Goal: Browse casually

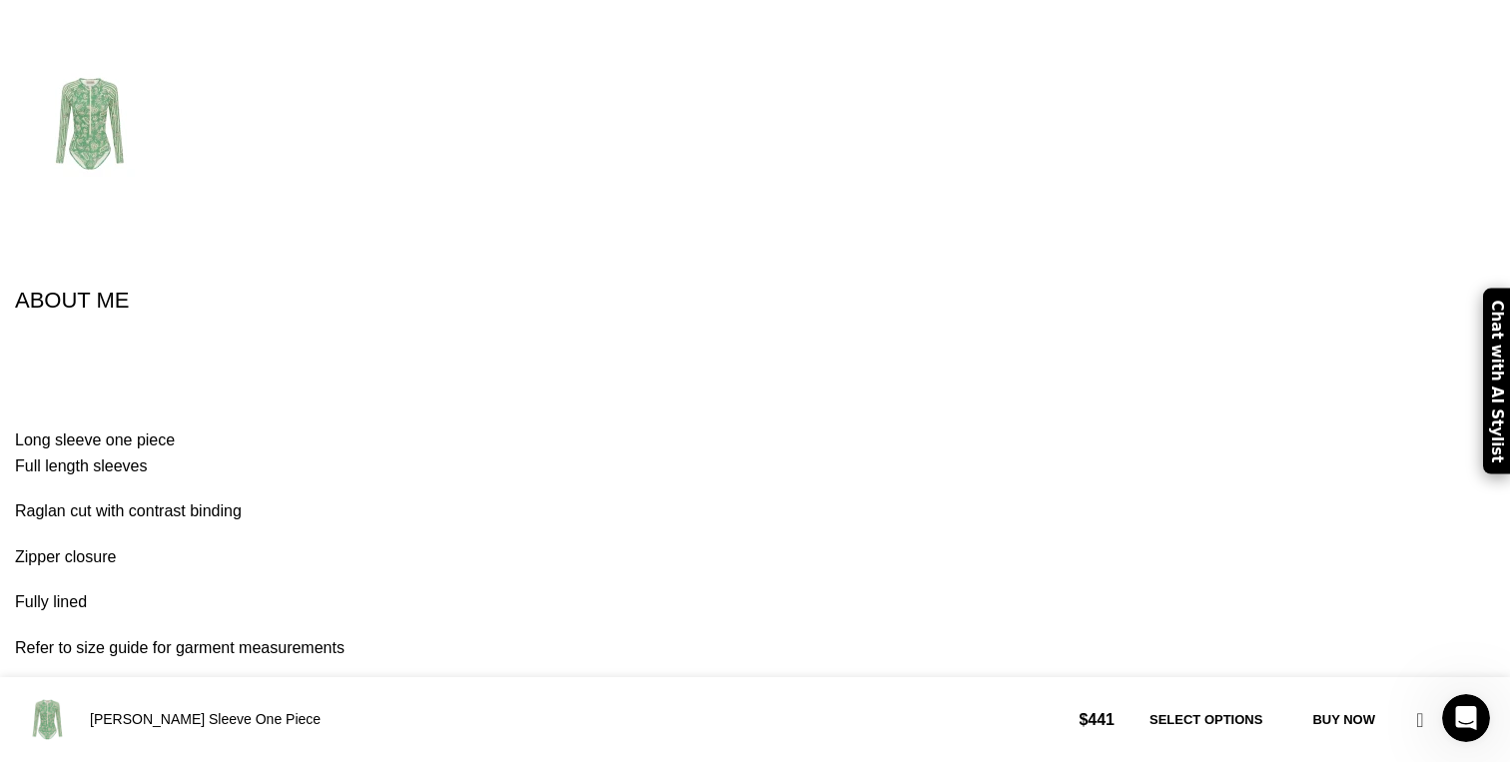
scroll to position [0, 421]
drag, startPoint x: 845, startPoint y: 109, endPoint x: 847, endPoint y: 95, distance: 14.1
click at [845, 109] on div "Alemais Women’s Green [PERSON_NAME] Sleeve One Piece Alemais [PERSON_NAME] Slee…" at bounding box center [755, 176] width 1480 height 1972
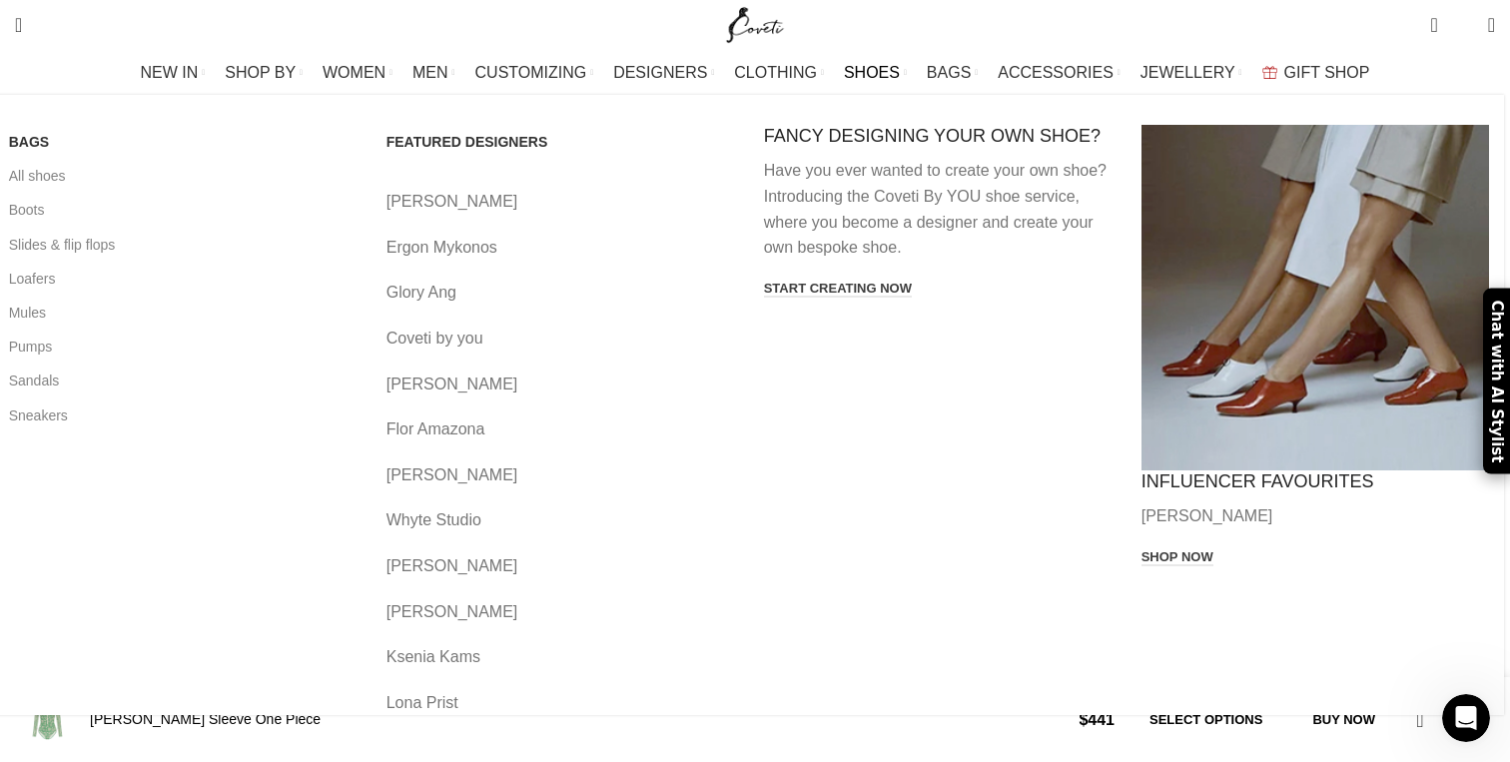
scroll to position [0, 0]
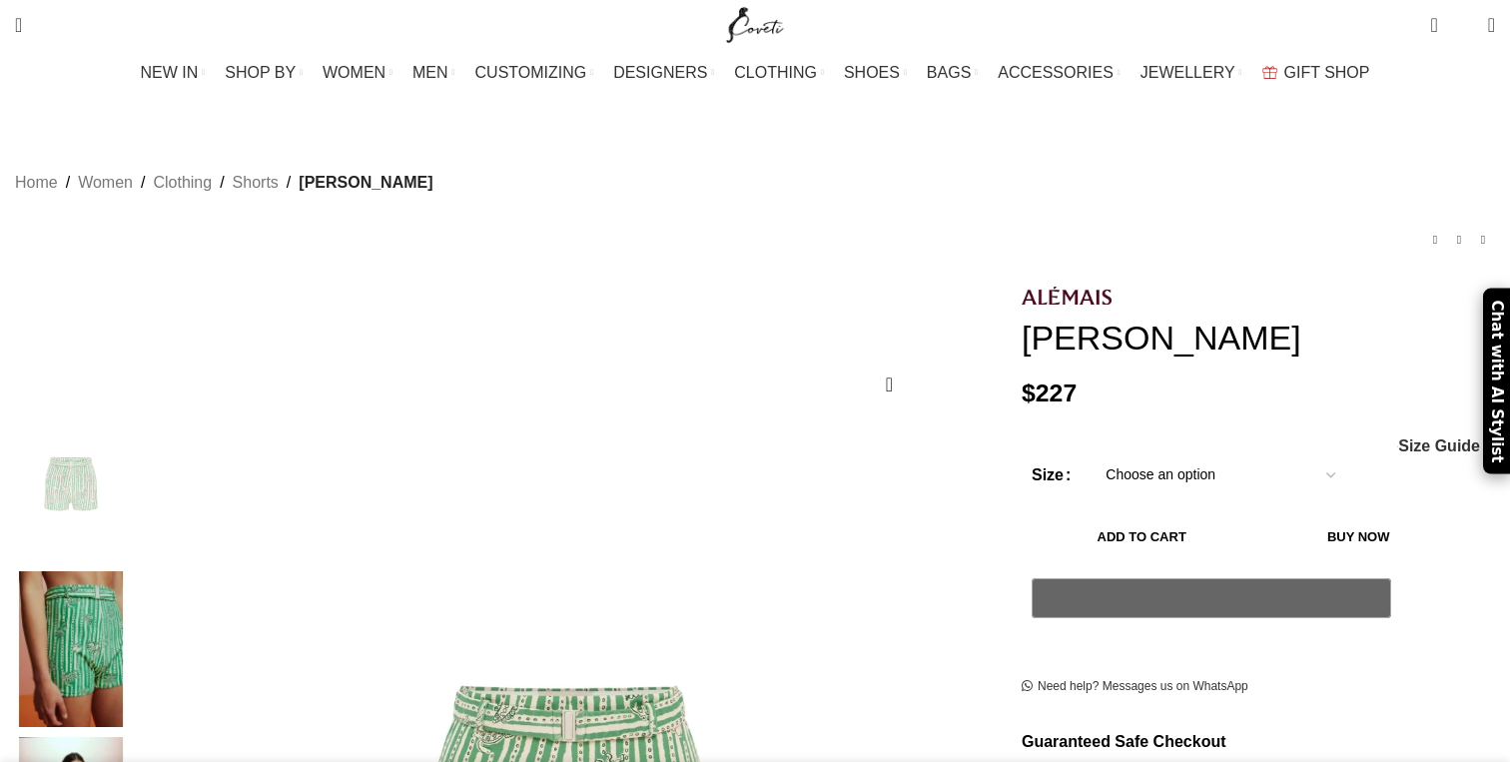
click at [132, 571] on img at bounding box center [71, 648] width 122 height 155
click at [132, 433] on img at bounding box center [71, 484] width 122 height 155
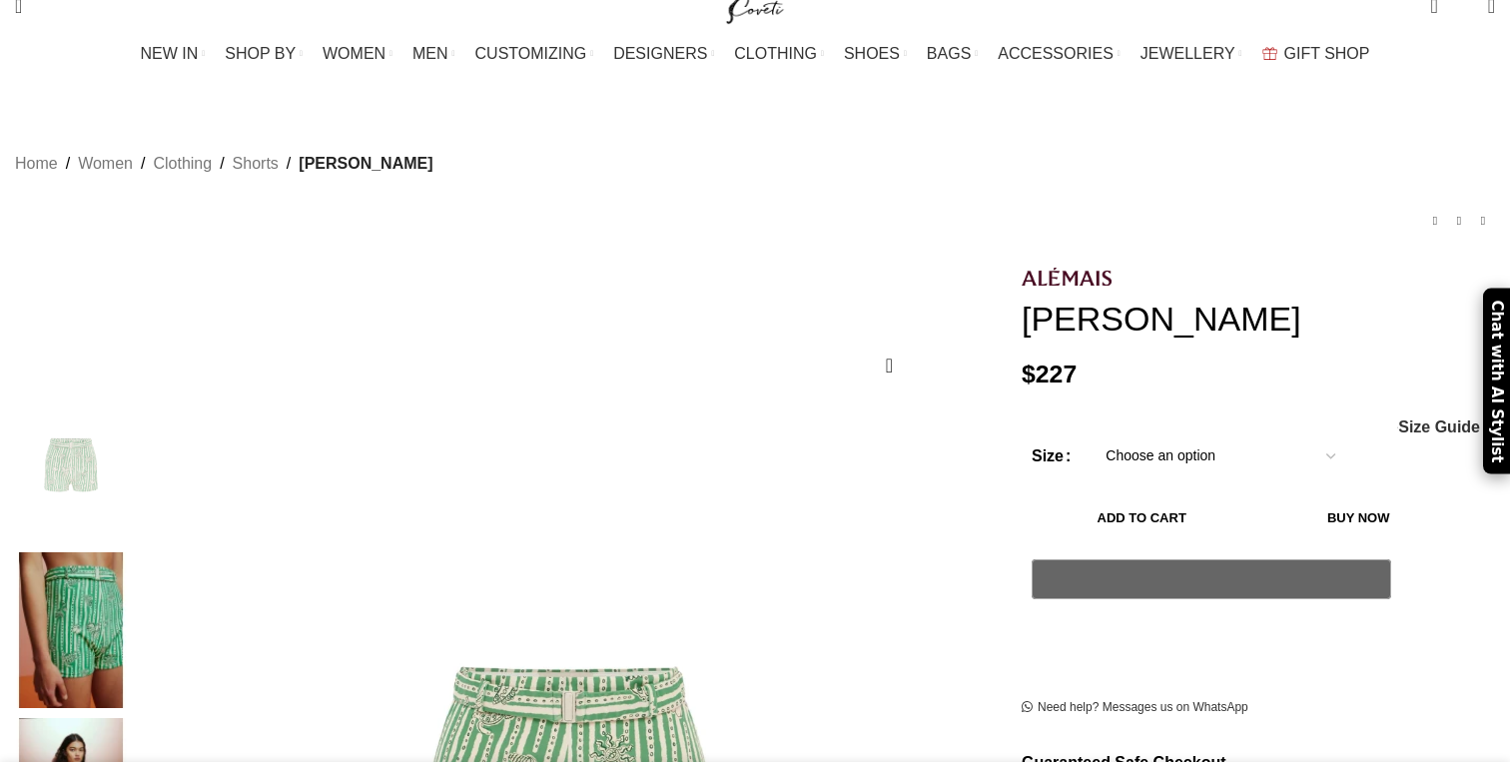
scroll to position [23, 0]
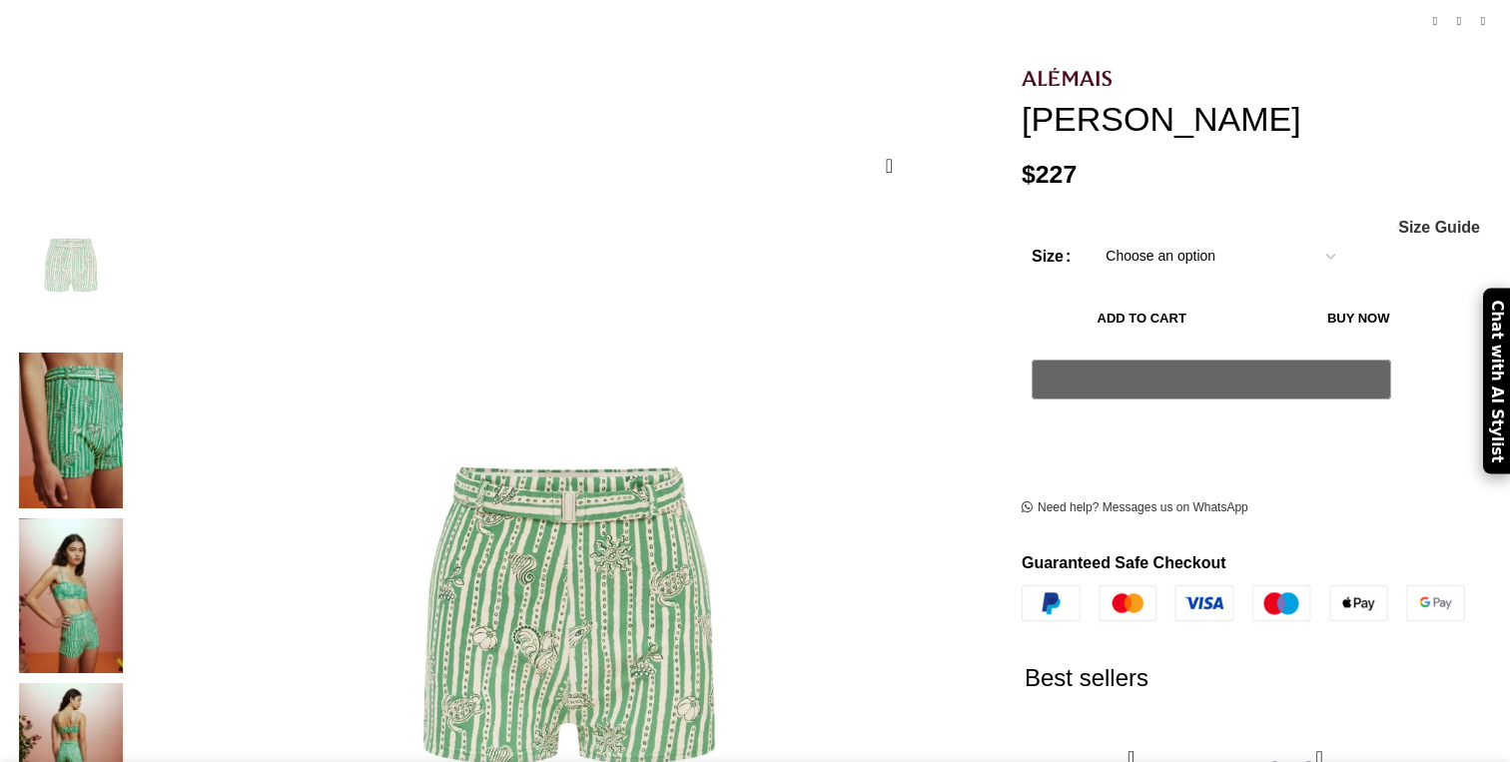
scroll to position [223, 0]
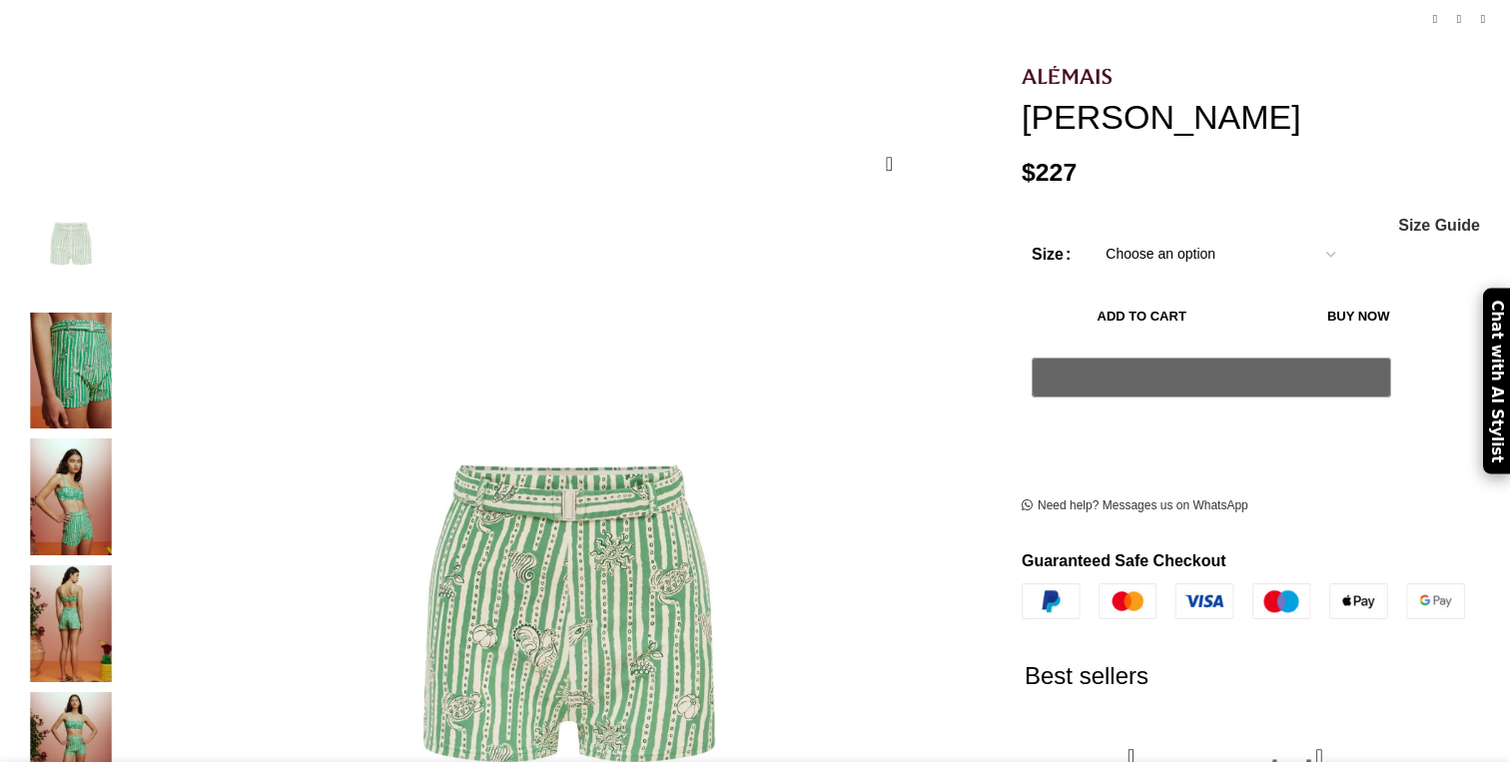
click at [132, 700] on img "5 / 5" at bounding box center [71, 750] width 122 height 117
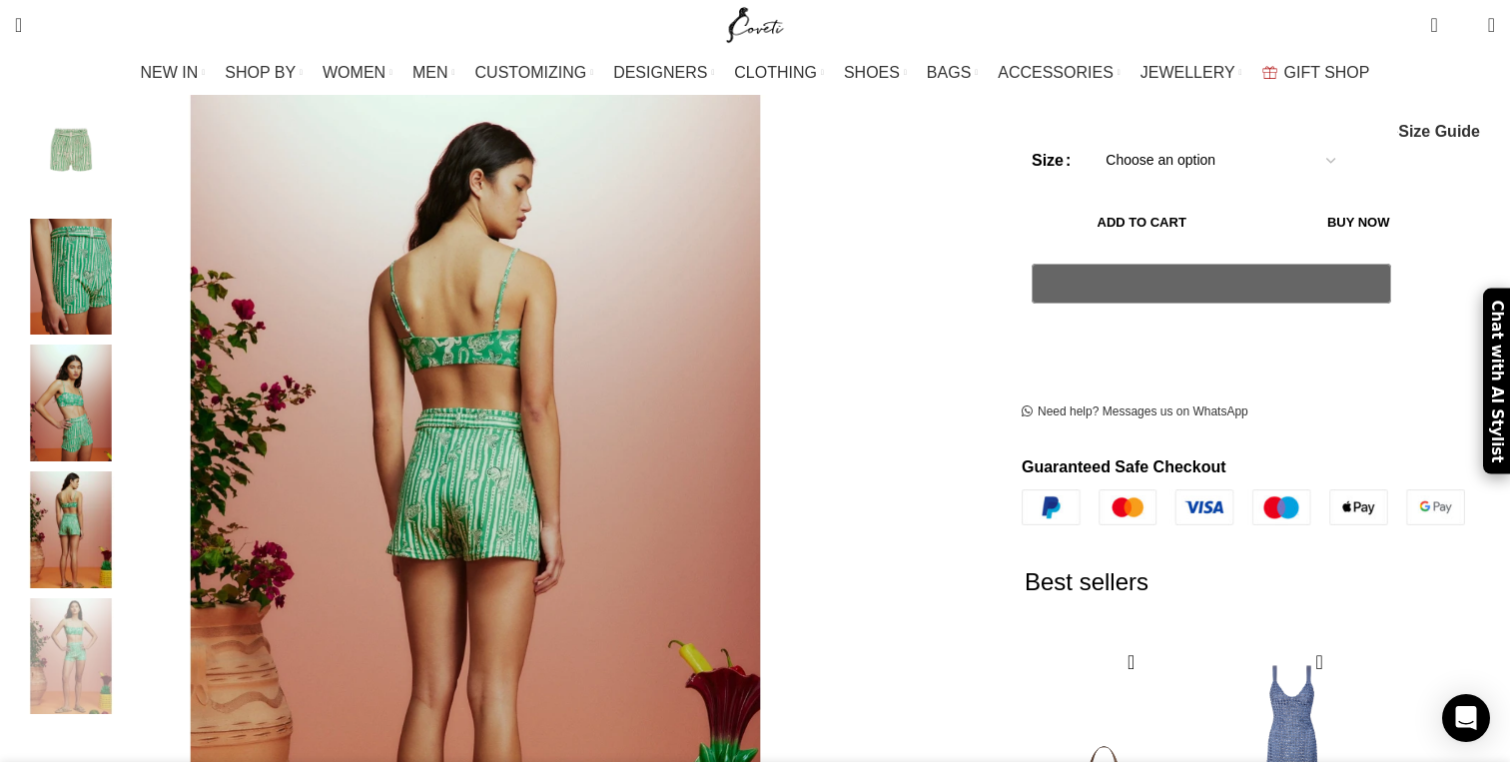
scroll to position [262, 0]
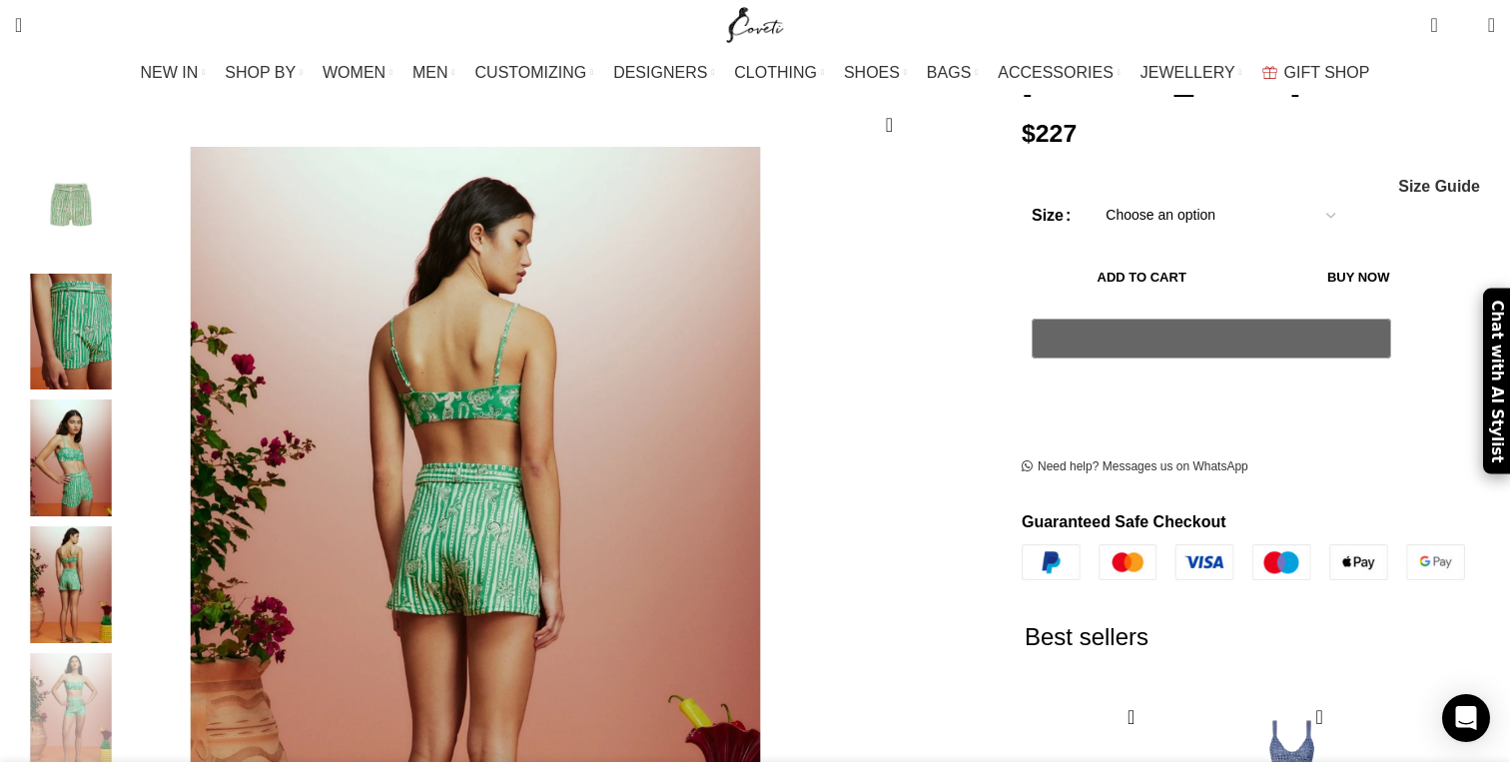
click at [132, 479] on img "3 / 5" at bounding box center [71, 458] width 122 height 117
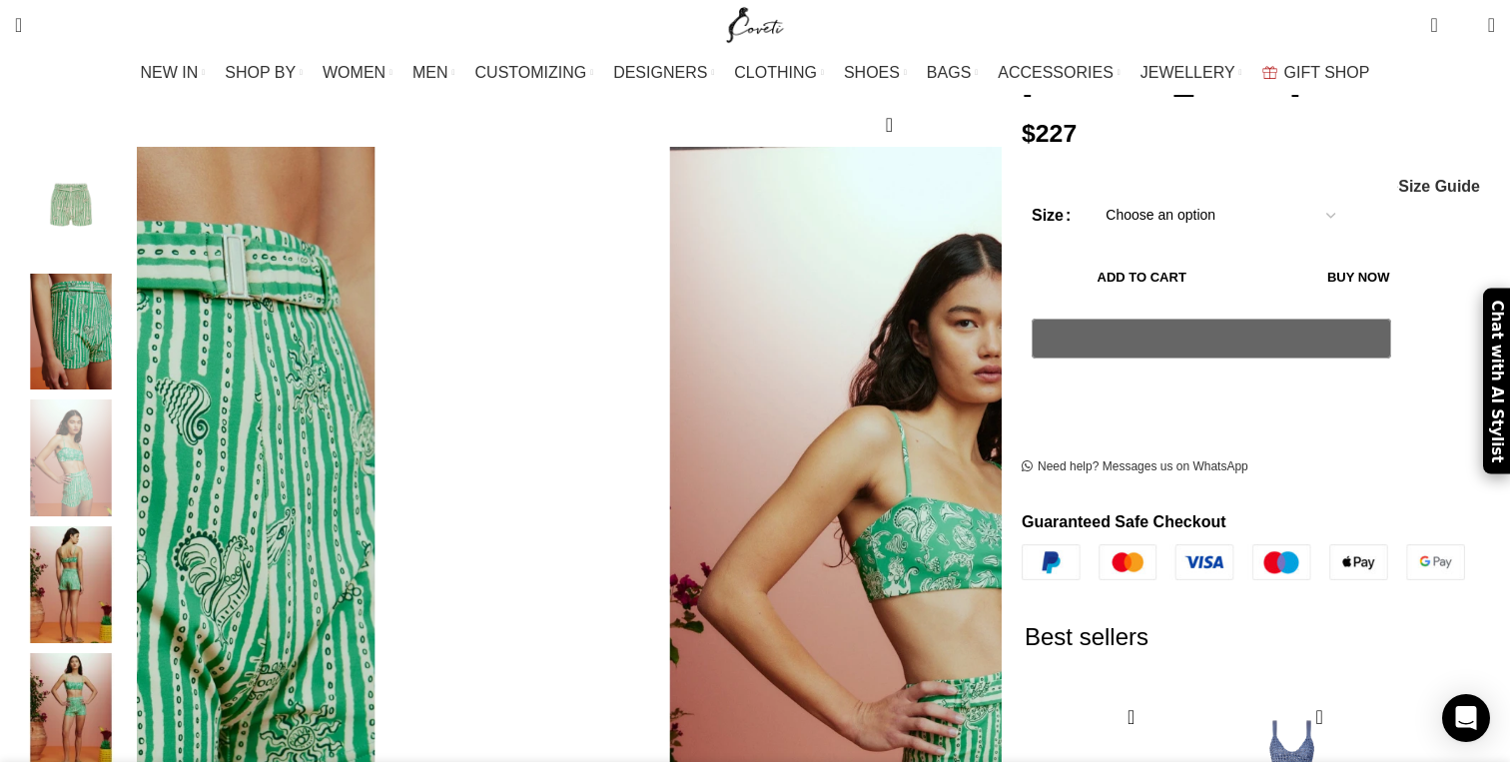
click at [132, 371] on div "2 / 5" at bounding box center [71, 337] width 122 height 127
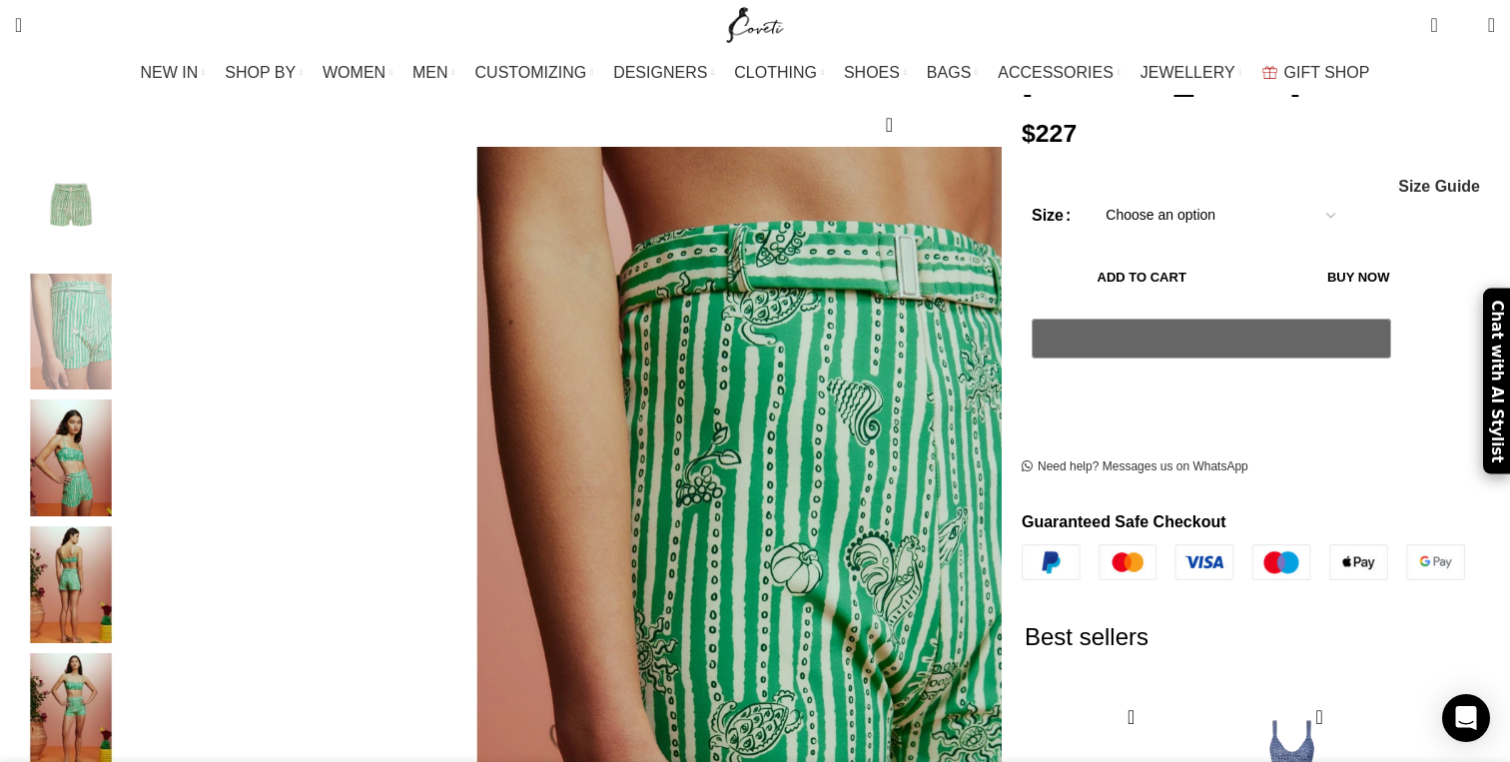
click at [132, 596] on img "4 / 5" at bounding box center [71, 584] width 122 height 117
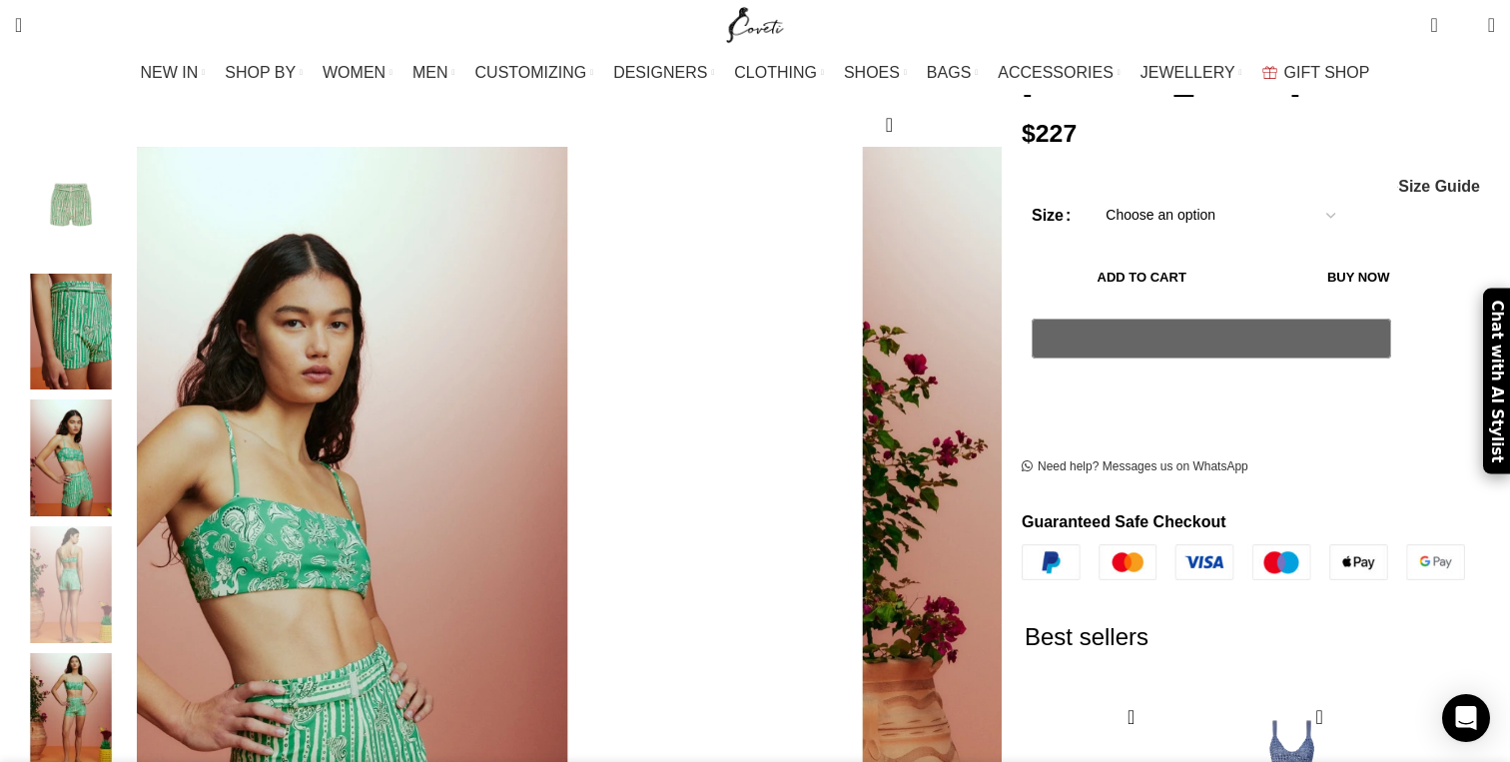
click at [132, 315] on img "2 / 5" at bounding box center [71, 332] width 122 height 117
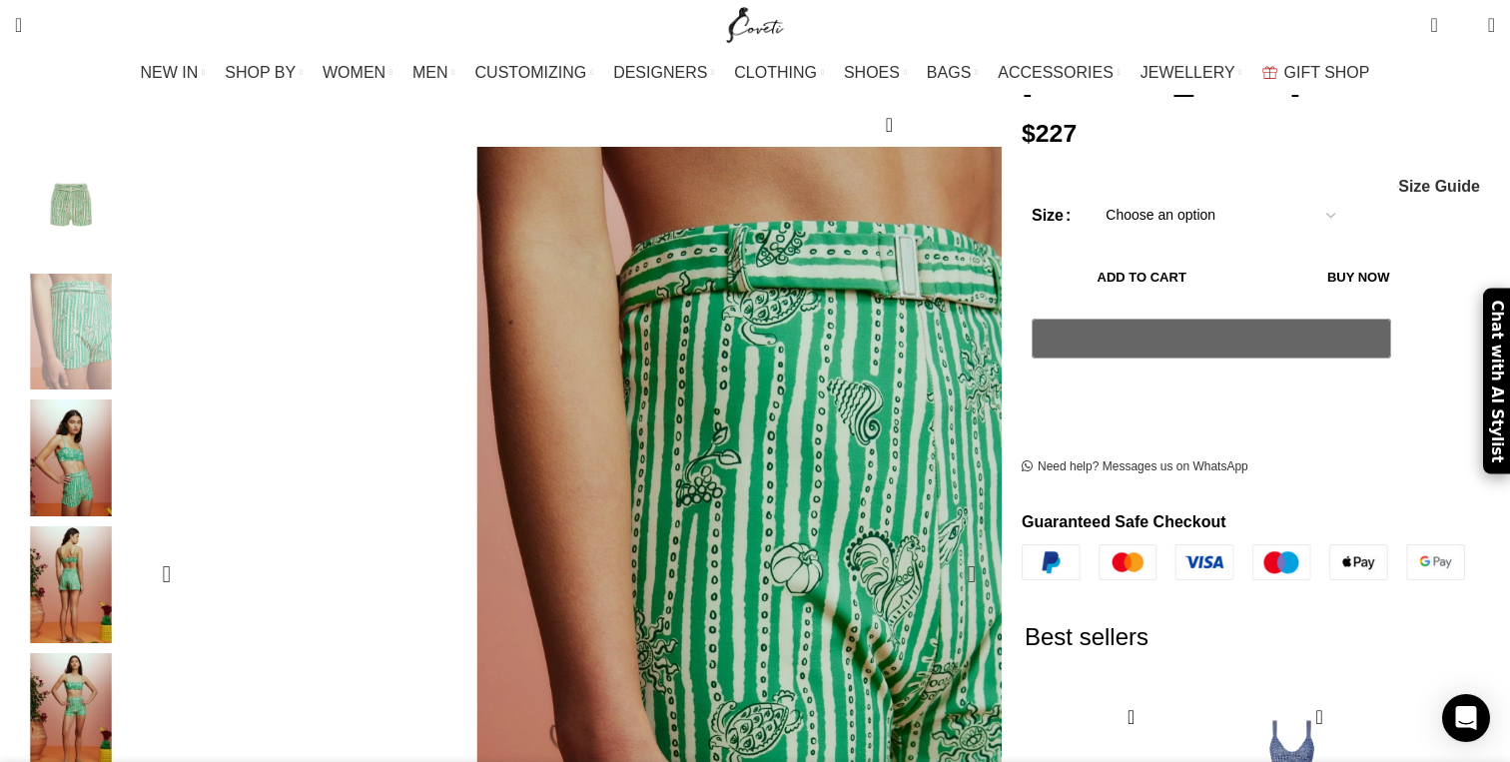
scroll to position [0, 1262]
click at [952, 490] on div "2 / 5" at bounding box center [762, 574] width 865 height 855
